Goal: Task Accomplishment & Management: Manage account settings

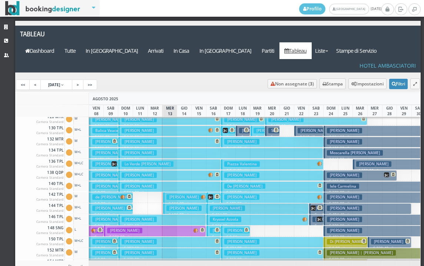
scroll to position [148, 0]
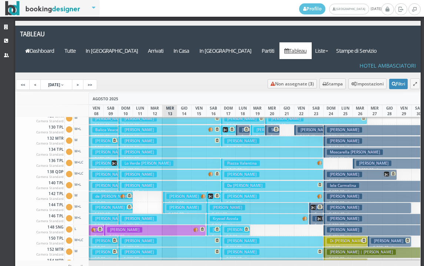
click at [175, 193] on h3 "Pitarresi Giorgia" at bounding box center [184, 196] width 35 height 6
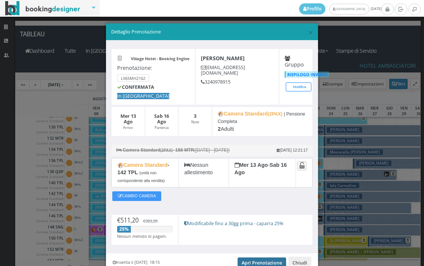
click at [261, 264] on link "Apri Prenotazione" at bounding box center [262, 262] width 49 height 11
click at [308, 33] on span "×" at bounding box center [310, 32] width 5 height 13
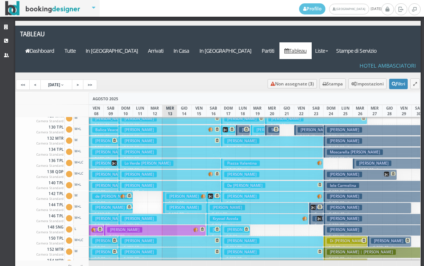
click at [169, 204] on h3 "Capuano Paolo" at bounding box center [184, 207] width 35 height 6
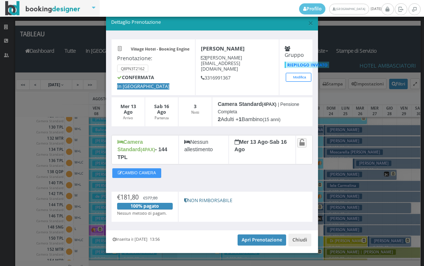
scroll to position [14, 0]
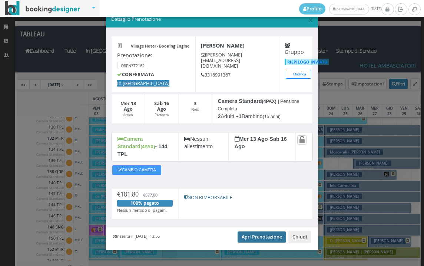
click at [254, 231] on link "Apri Prenotazione" at bounding box center [262, 236] width 49 height 11
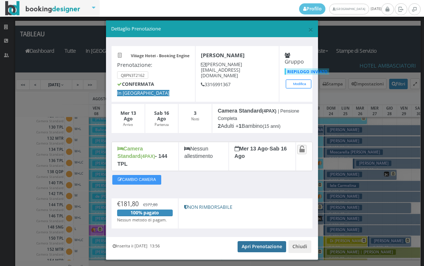
scroll to position [0, 0]
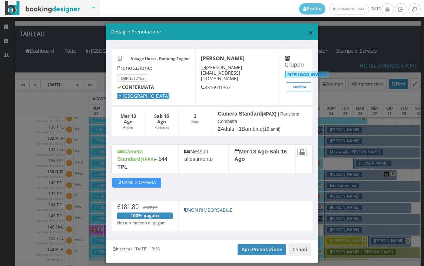
click at [308, 31] on span "×" at bounding box center [310, 32] width 5 height 13
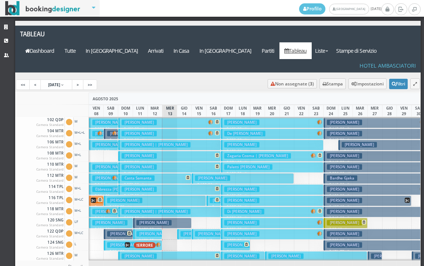
click at [158, 242] on span "ERRORE" at bounding box center [143, 245] width 36 height 6
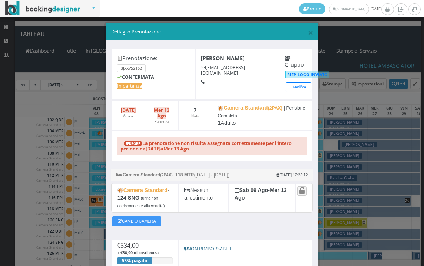
scroll to position [72, 0]
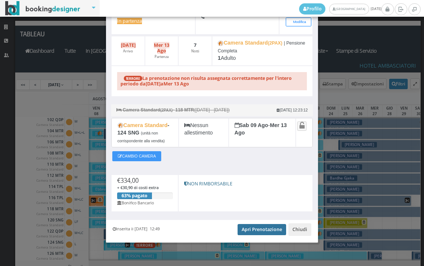
click at [264, 227] on link "Apri Prenotazione" at bounding box center [262, 229] width 49 height 11
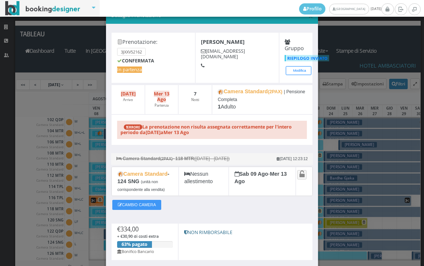
scroll to position [0, 0]
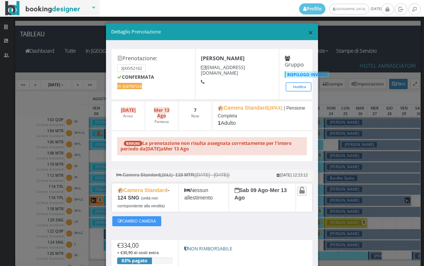
click at [308, 35] on span "×" at bounding box center [310, 32] width 5 height 13
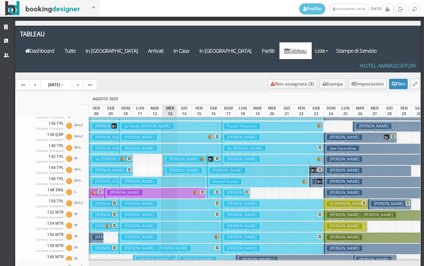
scroll to position [297, 0]
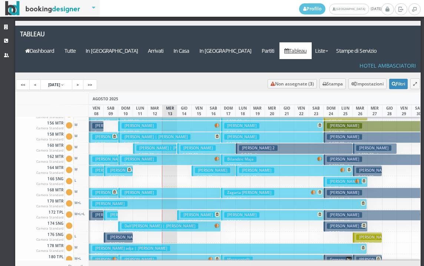
click at [72, 144] on icon "button" at bounding box center [69, 147] width 6 height 7
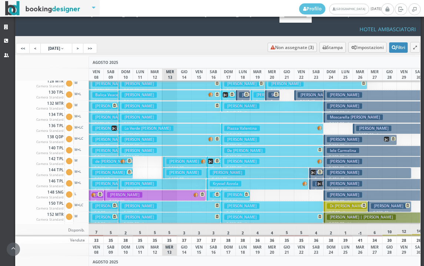
scroll to position [148, 0]
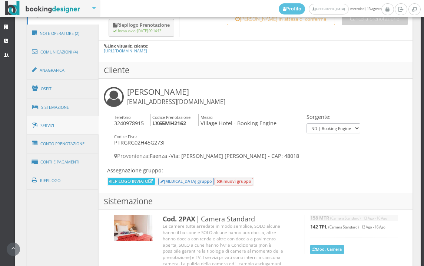
scroll to position [453, 0]
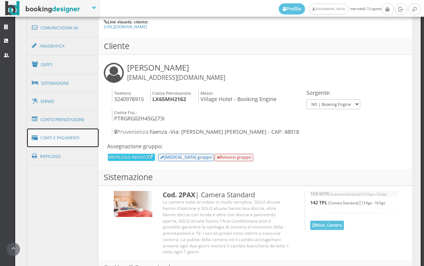
click at [74, 133] on link "Conti e Pagamenti" at bounding box center [63, 137] width 72 height 19
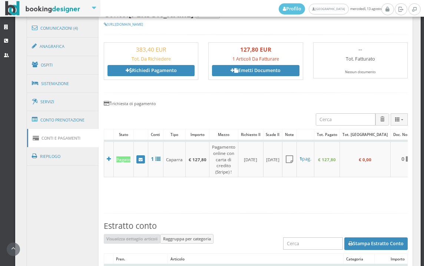
scroll to position [371, 0]
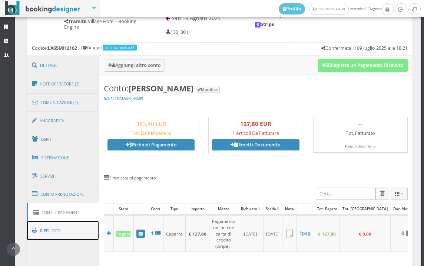
click at [58, 231] on link "Riepilogo" at bounding box center [63, 230] width 72 height 19
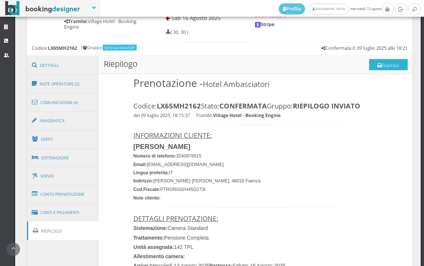
click at [389, 63] on button "Stampa" at bounding box center [388, 64] width 39 height 11
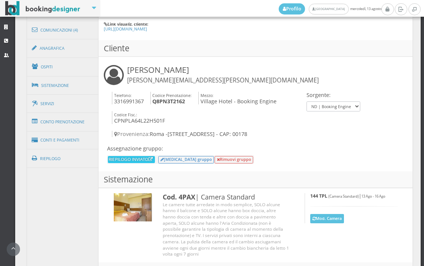
scroll to position [453, 0]
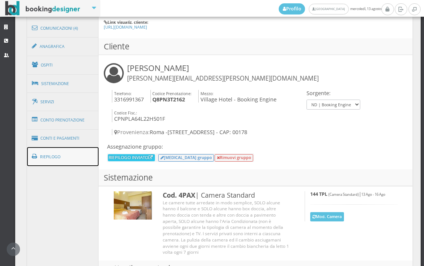
click at [69, 156] on link "Riepilogo" at bounding box center [63, 156] width 72 height 19
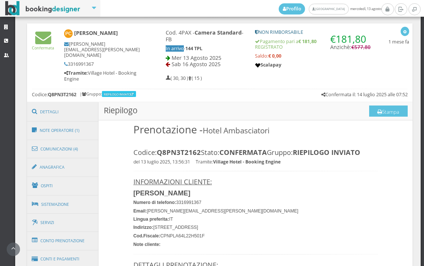
scroll to position [298, 0]
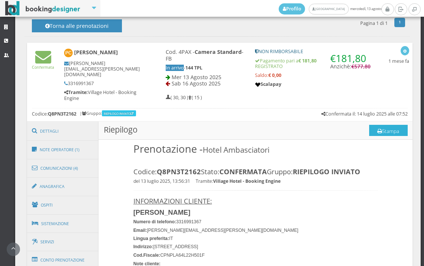
click at [380, 131] on button "Stampa" at bounding box center [388, 130] width 39 height 11
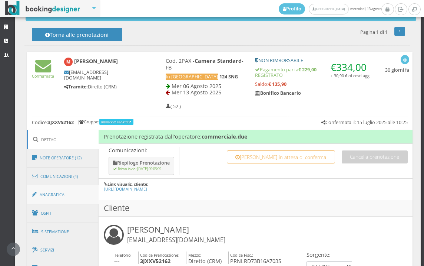
scroll to position [453, 0]
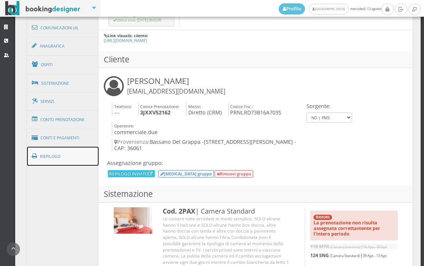
click at [69, 161] on link "Riepilogo" at bounding box center [63, 155] width 72 height 19
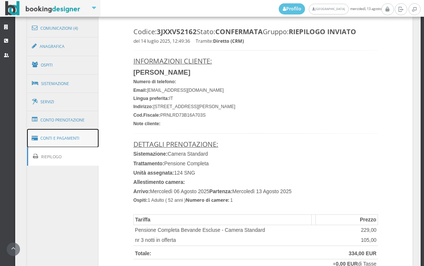
click at [79, 135] on link "Conti e Pagamenti" at bounding box center [63, 138] width 72 height 19
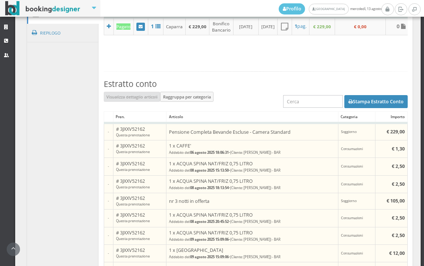
scroll to position [442, 0]
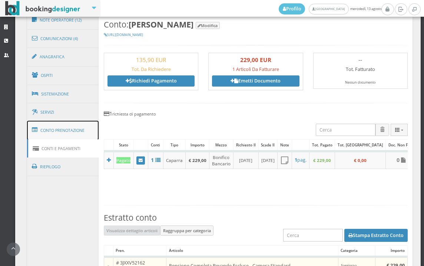
click at [74, 134] on link "Conto Prenotazione" at bounding box center [63, 130] width 72 height 19
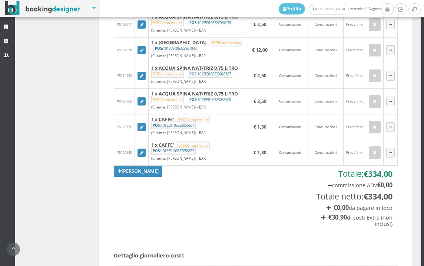
scroll to position [648, 0]
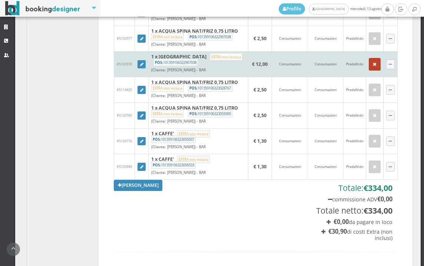
click at [373, 67] on icon "button" at bounding box center [375, 64] width 4 height 5
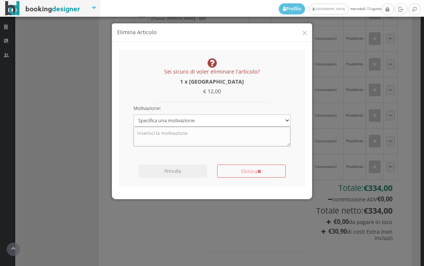
click at [213, 132] on textarea at bounding box center [213, 135] width 158 height 19
type textarea "inserito [DEMOGRAPHIC_DATA]"
click at [222, 173] on button "Elimina" at bounding box center [251, 170] width 69 height 13
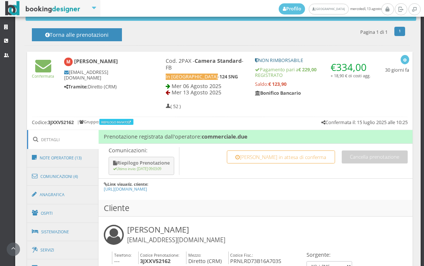
scroll to position [453, 0]
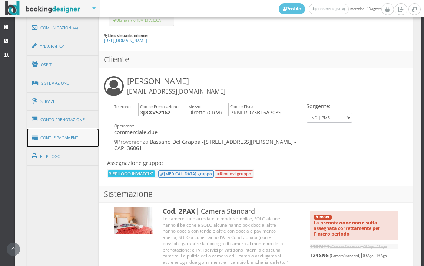
click at [66, 145] on link "Conti e Pagamenti" at bounding box center [63, 137] width 72 height 19
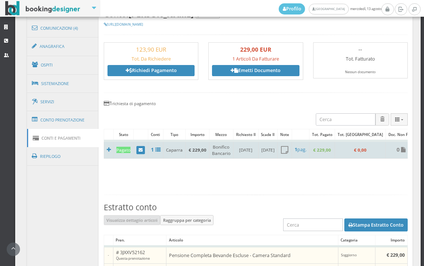
scroll to position [329, 0]
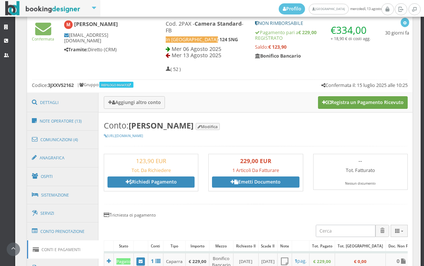
click at [362, 101] on button "Registra un Pagamento Ricevuto" at bounding box center [363, 102] width 90 height 13
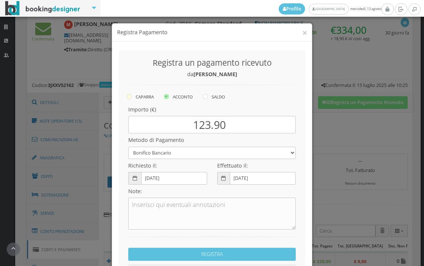
click at [127, 96] on icon at bounding box center [129, 96] width 5 height 5
radio input "true"
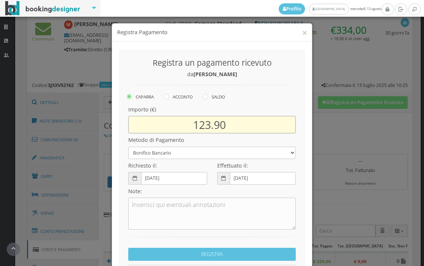
drag, startPoint x: 241, startPoint y: 124, endPoint x: 152, endPoint y: 131, distance: 90.0
click at [152, 131] on input "123.90" at bounding box center [212, 124] width 168 height 17
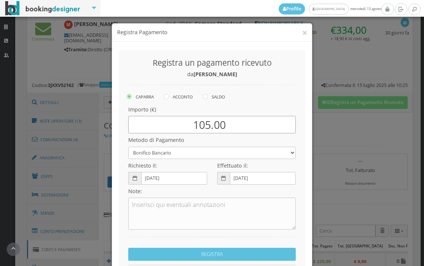
type input "105.00"
click at [158, 156] on select "Bonifico Bancario BONIFICO SUM UP Contanti Assegno Bancario Assegno Circolare V…" at bounding box center [212, 152] width 168 height 12
select select
click at [128, 146] on select "Bonifico Bancario BONIFICO SUM UP Contanti Assegno Bancario Assegno Circolare V…" at bounding box center [212, 152] width 168 height 12
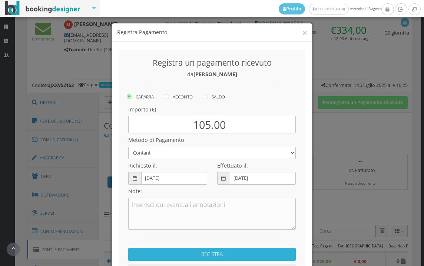
click at [206, 254] on button "REGISTRA" at bounding box center [212, 253] width 168 height 13
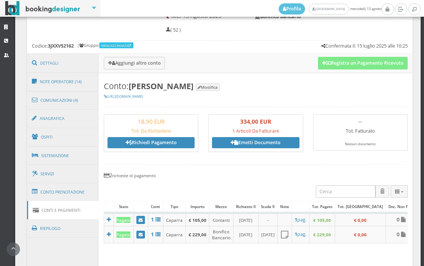
scroll to position [371, 0]
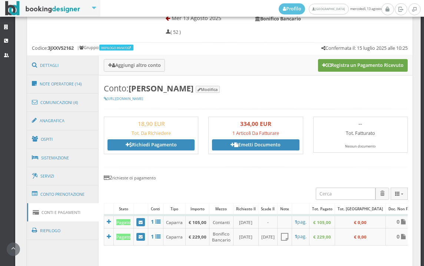
click at [356, 67] on button "Registra un Pagamento Ricevuto" at bounding box center [363, 65] width 90 height 13
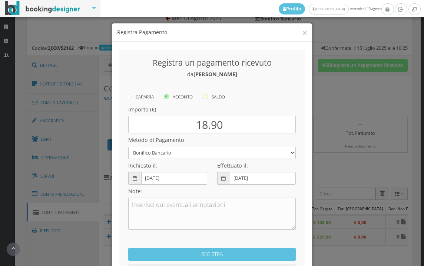
click at [205, 98] on icon at bounding box center [205, 96] width 5 height 5
radio input "true"
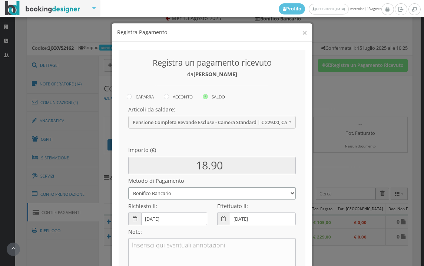
click at [176, 190] on select "Bonifico Bancario BONIFICO SUM UP Contanti Assegno Bancario Assegno Circolare V…" at bounding box center [212, 193] width 168 height 12
select select
click at [128, 187] on select "Bonifico Bancario BONIFICO SUM UP Contanti Assegno Bancario Assegno Circolare V…" at bounding box center [212, 193] width 168 height 12
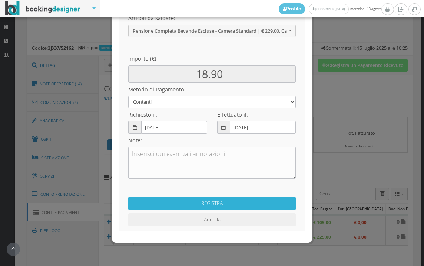
click at [205, 202] on button "REGISTRA" at bounding box center [212, 203] width 168 height 13
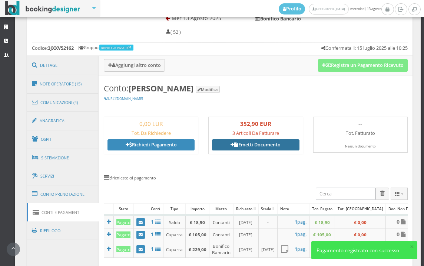
click at [264, 144] on link "Emetti Documento" at bounding box center [255, 144] width 87 height 11
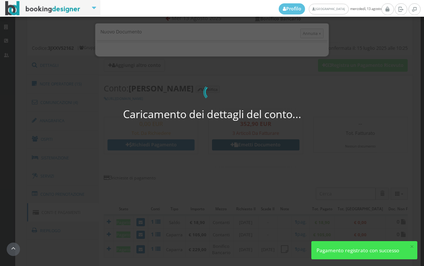
select select "PF"
select select "BASSANO DEL GRAPPA"
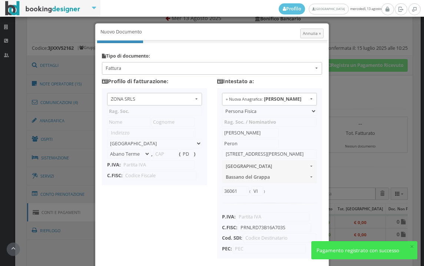
type input "ZONA SRLS"
type input "Vico V Durante, 8"
select select "Frattamaggiore"
type input "80027"
type input "NA"
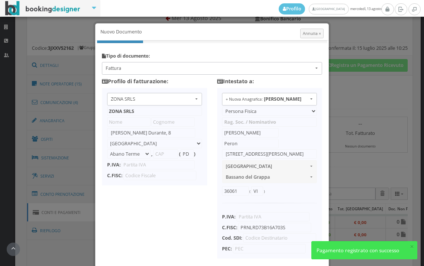
type input "10356321215"
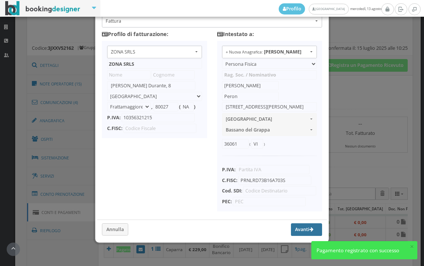
click at [291, 230] on button "Avanti" at bounding box center [306, 229] width 31 height 13
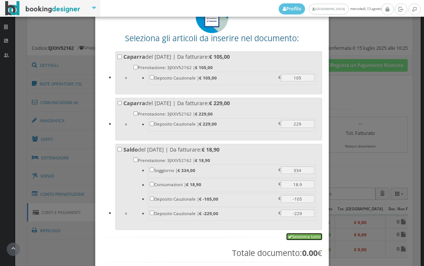
click at [296, 238] on link "Seleziona tutto" at bounding box center [305, 236] width 36 height 7
checkbox input "true"
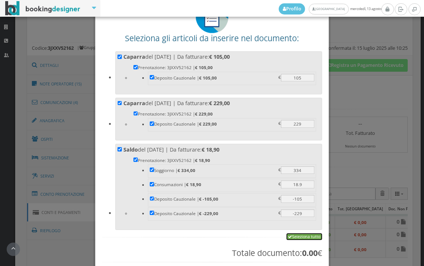
checkbox input "true"
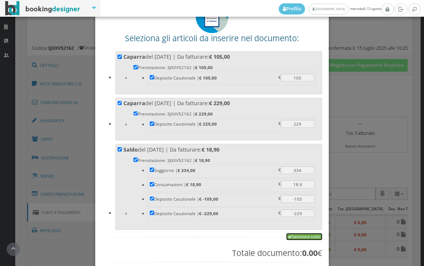
checkbox input "true"
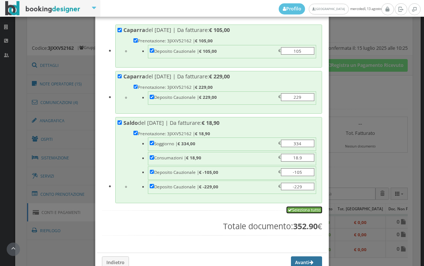
scroll to position [125, 0]
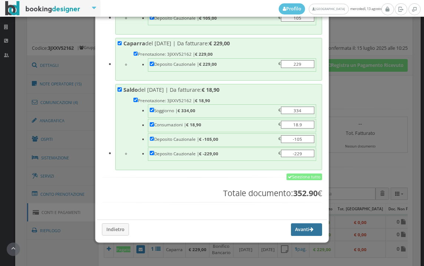
click at [297, 230] on button "Avanti" at bounding box center [306, 229] width 31 height 13
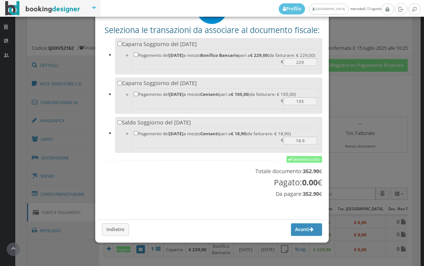
scroll to position [68, 0]
click at [289, 158] on link "Seleziona tutto" at bounding box center [305, 159] width 36 height 7
checkbox input "true"
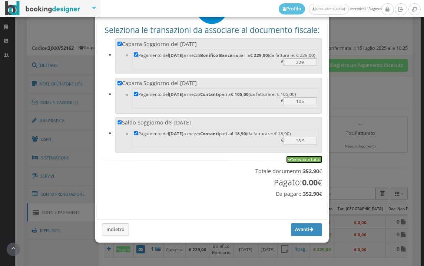
checkbox input "true"
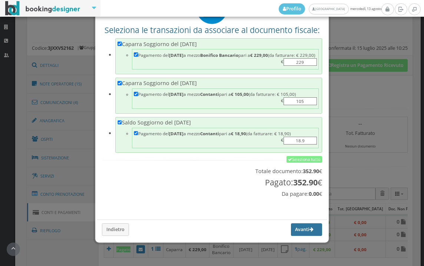
click at [293, 231] on button "Avanti" at bounding box center [306, 229] width 31 height 13
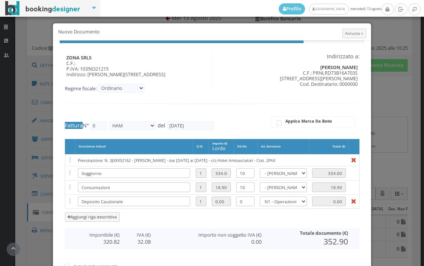
type input "460"
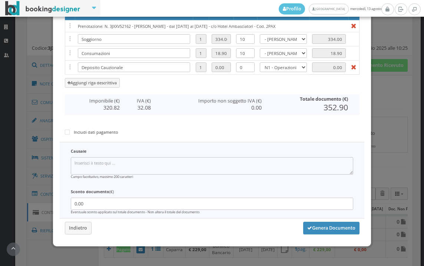
scroll to position [153, 0]
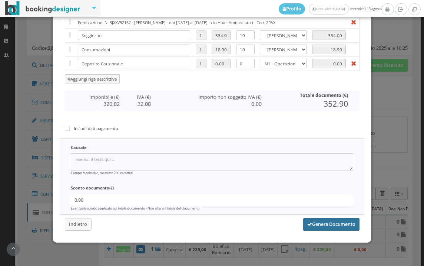
click at [323, 223] on button "Genera Documento" at bounding box center [331, 224] width 56 height 13
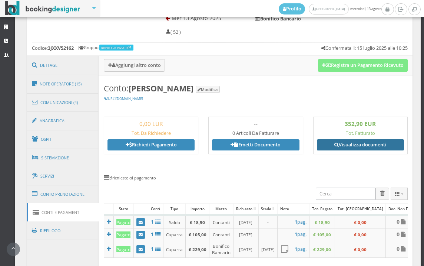
click at [356, 149] on link "Visualizza documenti" at bounding box center [360, 144] width 87 height 11
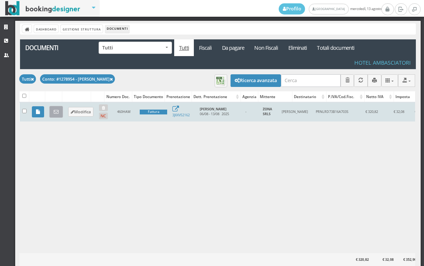
click at [57, 114] on icon at bounding box center [56, 111] width 5 height 5
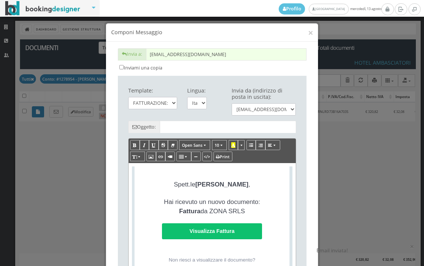
type input "Copia di cortesia: Fattura da ZONA SRLS - n. 460HAM del [DATE]"
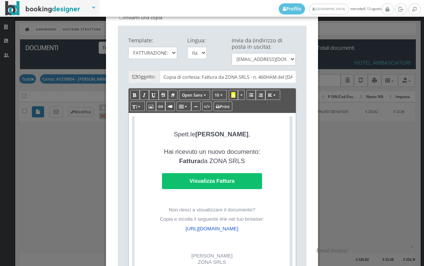
scroll to position [123, 0]
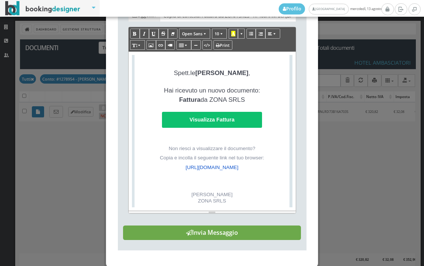
click at [217, 240] on button "Invia Messaggio" at bounding box center [212, 232] width 178 height 15
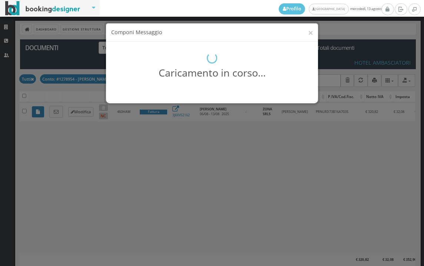
scroll to position [0, 0]
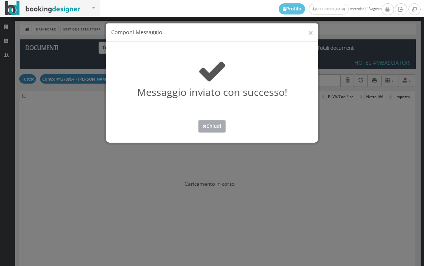
click at [218, 129] on button "Chiudi" at bounding box center [211, 126] width 27 height 12
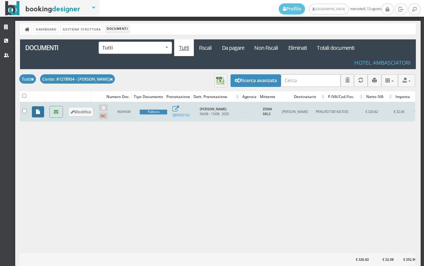
click at [34, 113] on link at bounding box center [38, 111] width 12 height 11
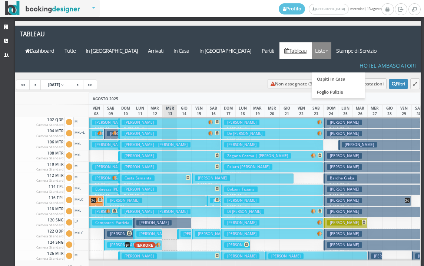
click at [332, 42] on link "Liste" at bounding box center [322, 50] width 20 height 17
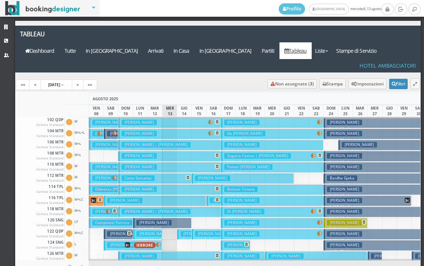
click at [332, 42] on link "Liste" at bounding box center [322, 50] width 20 height 17
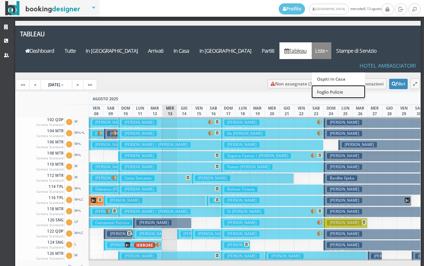
click at [337, 85] on link "Foglio Pulizie" at bounding box center [338, 91] width 53 height 13
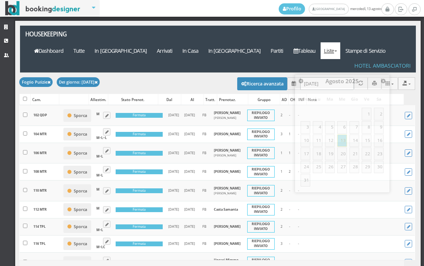
click at [335, 77] on input "13/08/2025" at bounding box center [327, 83] width 54 height 12
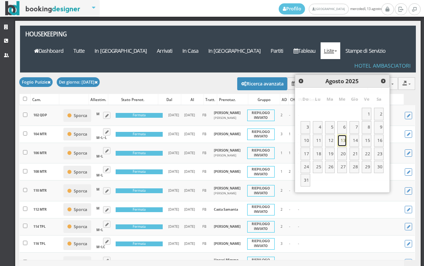
click at [342, 138] on link "13" at bounding box center [342, 140] width 10 height 13
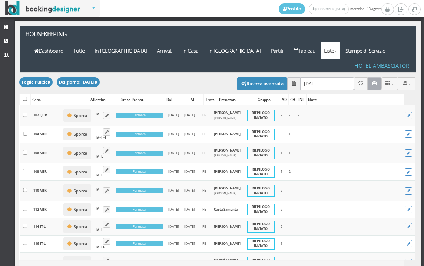
click at [372, 81] on icon "button" at bounding box center [374, 83] width 5 height 5
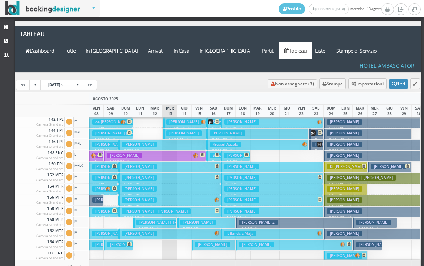
scroll to position [111, 0]
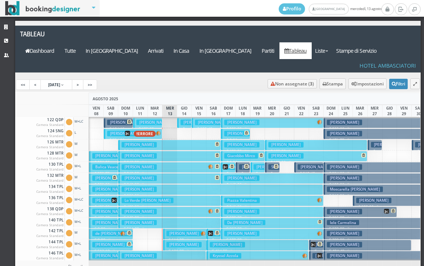
click at [229, 164] on span at bounding box center [228, 166] width 11 height 5
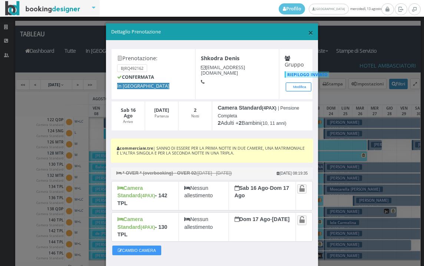
click at [308, 35] on span "×" at bounding box center [310, 32] width 5 height 13
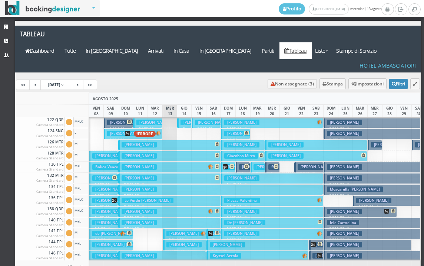
scroll to position [0, 0]
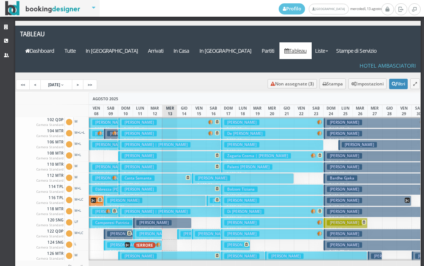
click at [242, 119] on h3 "[PERSON_NAME]" at bounding box center [241, 122] width 35 height 6
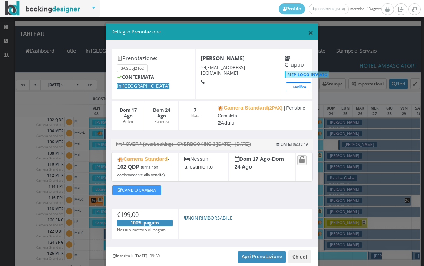
click at [308, 32] on span "×" at bounding box center [310, 32] width 5 height 13
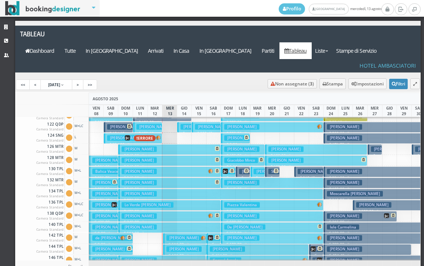
scroll to position [111, 0]
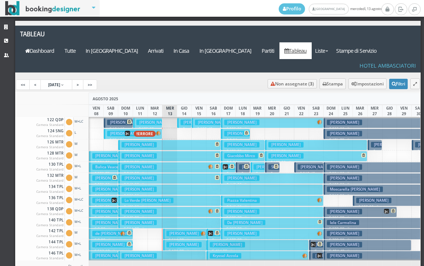
click at [244, 162] on button "[PERSON_NAME] € 133.60 1 notti 2 Adulti + 1 Ragazzo (15 anni) + 1 Bambino (11 a…" at bounding box center [243, 167] width 14 height 11
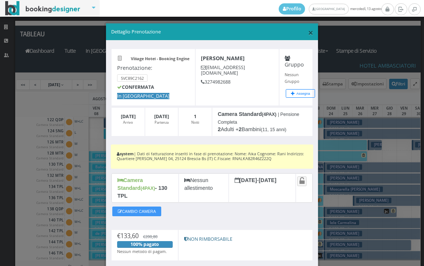
click at [308, 33] on span "×" at bounding box center [310, 32] width 5 height 13
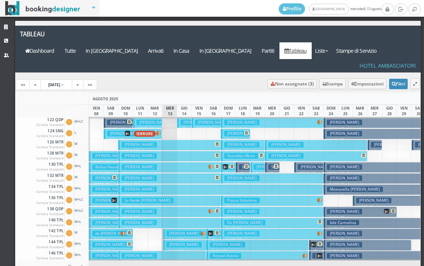
click at [227, 164] on icon at bounding box center [225, 166] width 5 height 5
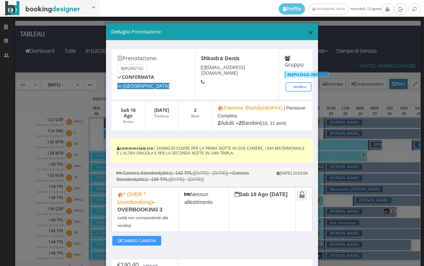
click at [308, 32] on span "×" at bounding box center [310, 32] width 5 height 13
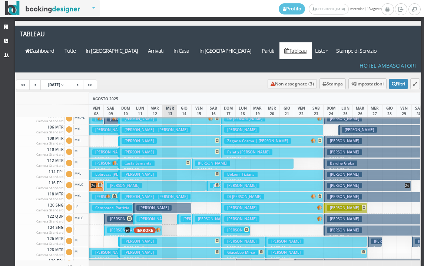
scroll to position [0, 0]
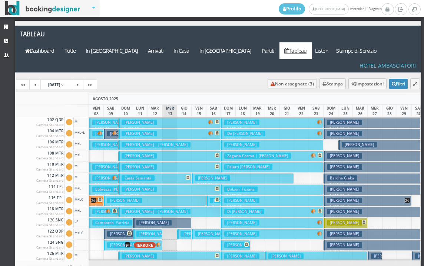
click at [252, 119] on h3 "[PERSON_NAME]" at bounding box center [241, 122] width 35 height 6
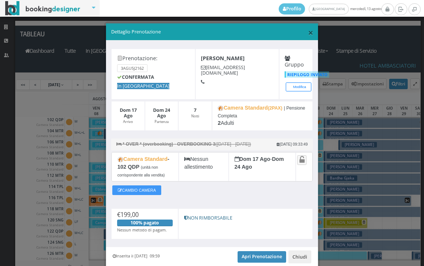
click at [308, 34] on span "×" at bounding box center [310, 32] width 5 height 13
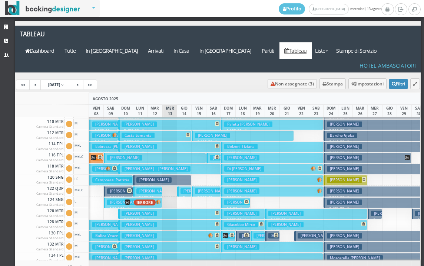
scroll to position [74, 0]
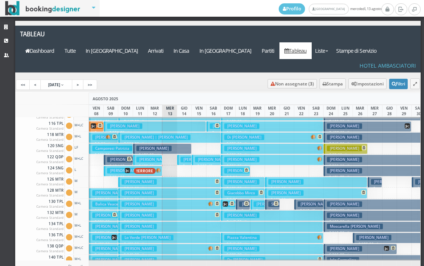
click at [230, 168] on h3 "[PERSON_NAME]" at bounding box center [241, 171] width 35 height 6
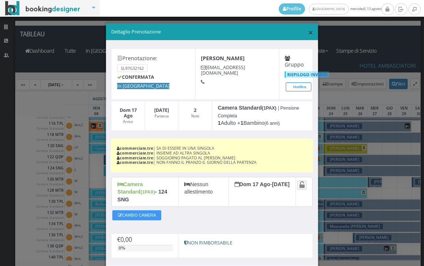
click at [308, 32] on span "×" at bounding box center [310, 32] width 5 height 13
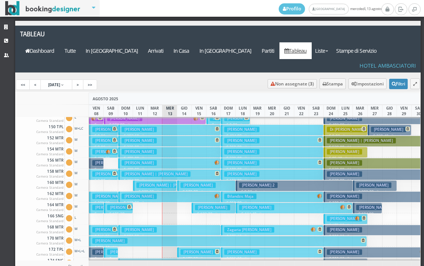
scroll to position [148, 0]
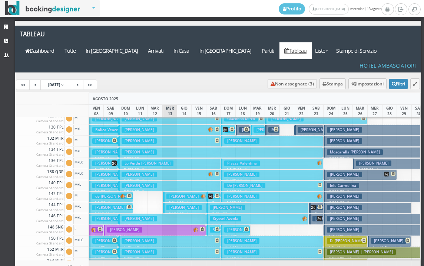
click at [234, 193] on h3 "[PERSON_NAME]" at bounding box center [241, 196] width 35 height 6
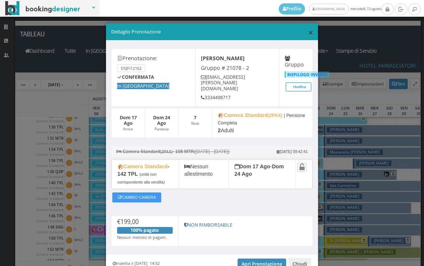
click at [308, 32] on span "×" at bounding box center [310, 32] width 5 height 13
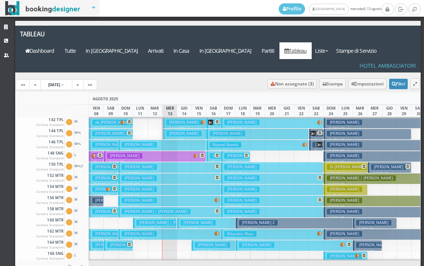
scroll to position [223, 0]
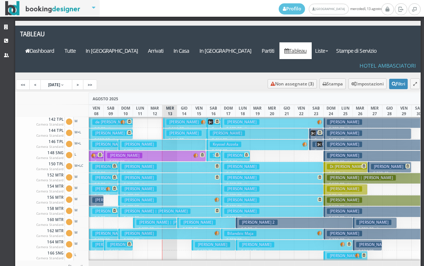
click at [240, 175] on h3 "[PERSON_NAME]" at bounding box center [241, 178] width 35 height 6
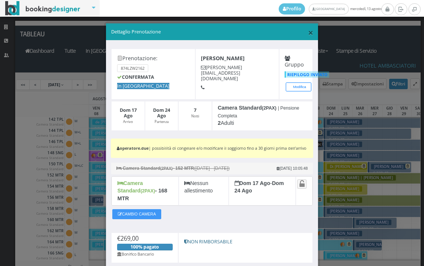
click at [308, 34] on span "×" at bounding box center [310, 32] width 5 height 13
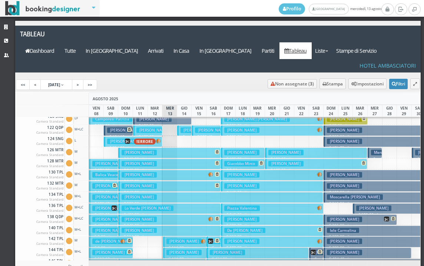
scroll to position [111, 0]
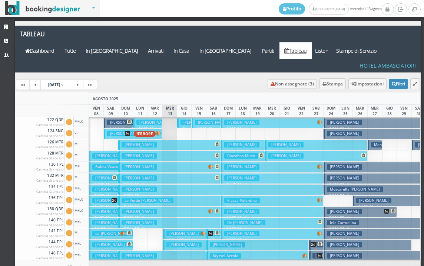
click at [198, 119] on h3 "[PERSON_NAME] [PERSON_NAME]" at bounding box center [243, 122] width 96 height 6
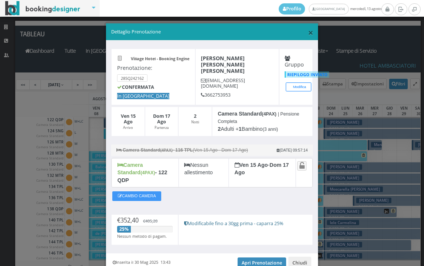
click at [308, 33] on span "×" at bounding box center [310, 32] width 5 height 13
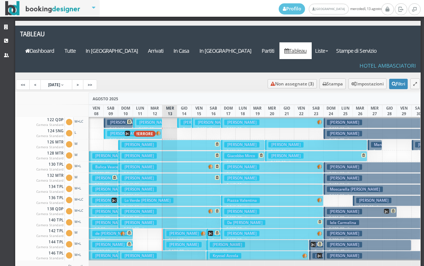
scroll to position [185, 0]
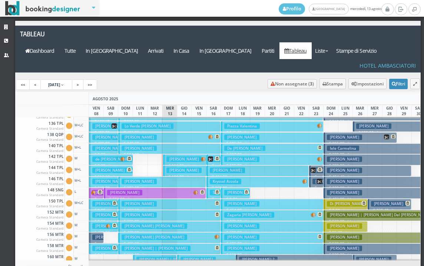
click at [197, 156] on h3 "[PERSON_NAME]" at bounding box center [184, 159] width 35 height 6
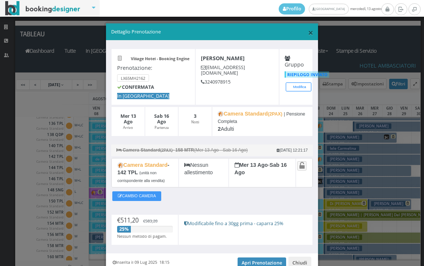
click at [308, 34] on span "×" at bounding box center [310, 32] width 5 height 13
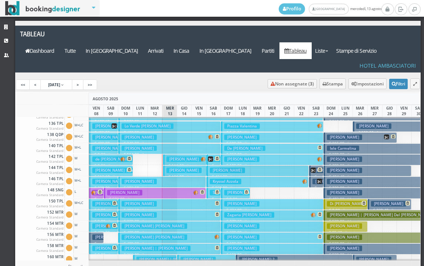
click at [188, 167] on h3 "[PERSON_NAME]" at bounding box center [184, 170] width 35 height 6
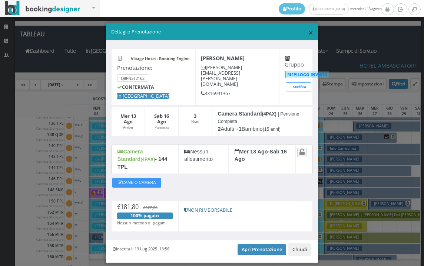
click at [308, 32] on span "×" at bounding box center [310, 32] width 5 height 13
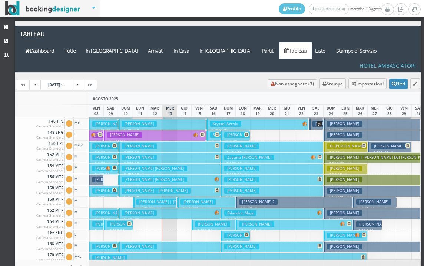
scroll to position [260, 0]
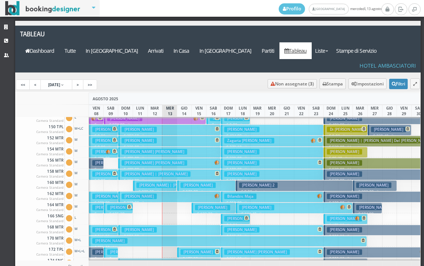
click at [195, 182] on h3 "[PERSON_NAME]" at bounding box center [198, 185] width 35 height 6
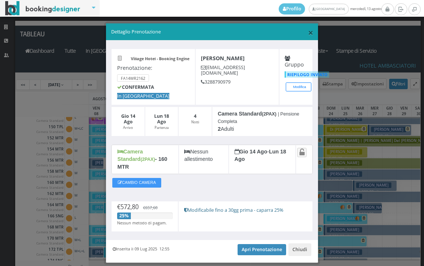
click at [308, 33] on span "×" at bounding box center [310, 32] width 5 height 13
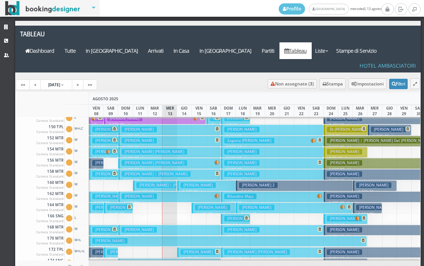
click at [197, 204] on h3 "[PERSON_NAME]" at bounding box center [212, 207] width 35 height 6
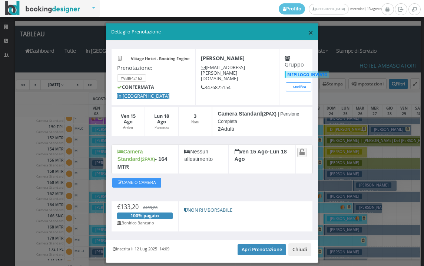
click at [308, 33] on span "×" at bounding box center [310, 32] width 5 height 13
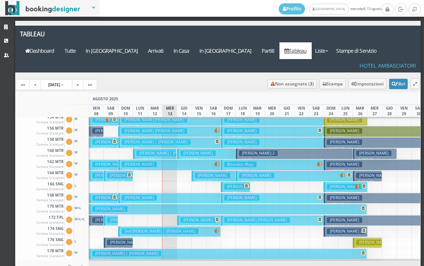
scroll to position [334, 0]
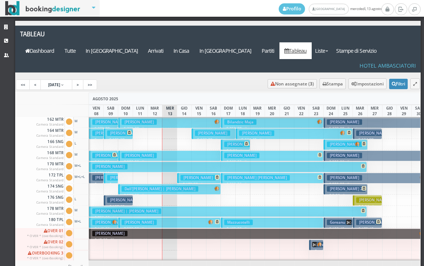
click at [190, 175] on h3 "[PERSON_NAME]" at bounding box center [198, 178] width 35 height 6
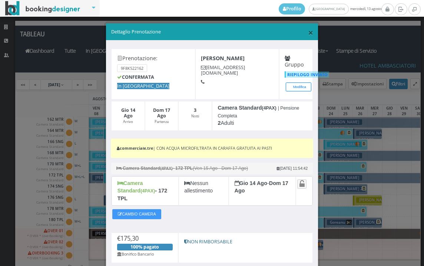
click at [308, 34] on span "×" at bounding box center [310, 32] width 5 height 13
